Goal: Navigation & Orientation: Find specific page/section

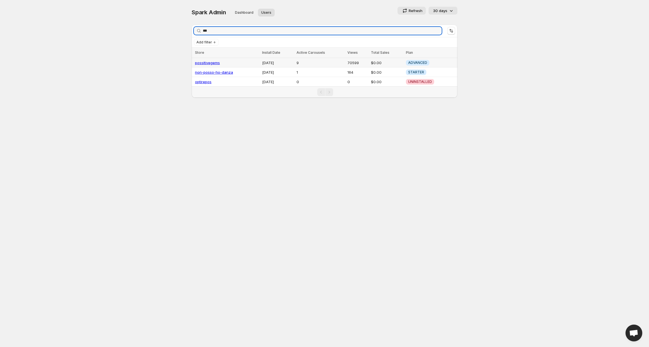
type input "***"
click at [210, 65] on td "possitivegems" at bounding box center [226, 63] width 69 height 10
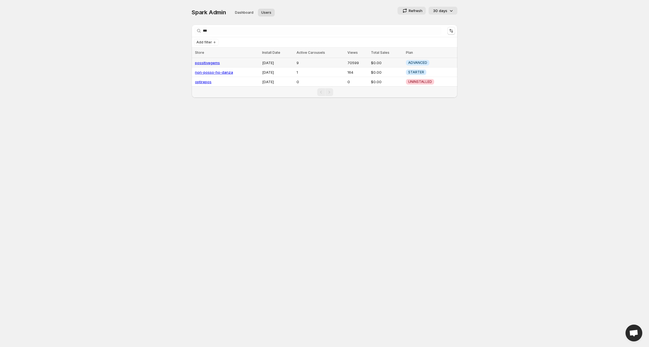
click at [210, 61] on link "possitivegems" at bounding box center [207, 62] width 25 height 4
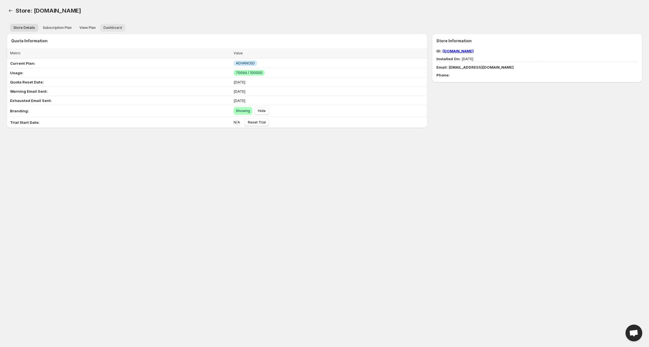
click at [110, 25] on button "Dashboard" at bounding box center [112, 28] width 25 height 8
